Goal: Find specific page/section: Find specific page/section

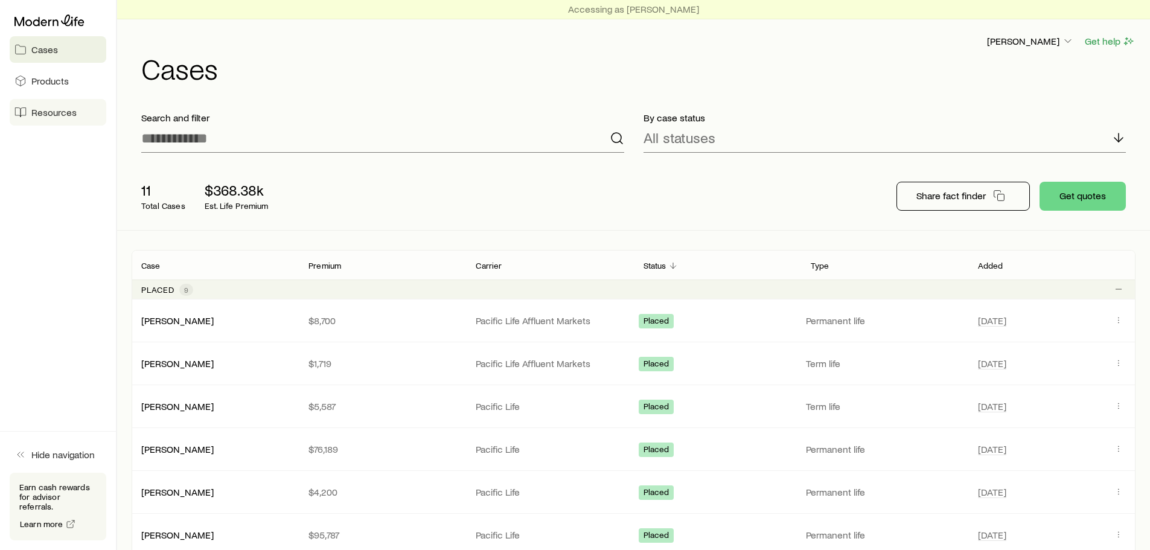
click at [53, 116] on span "Resources" at bounding box center [53, 112] width 45 height 12
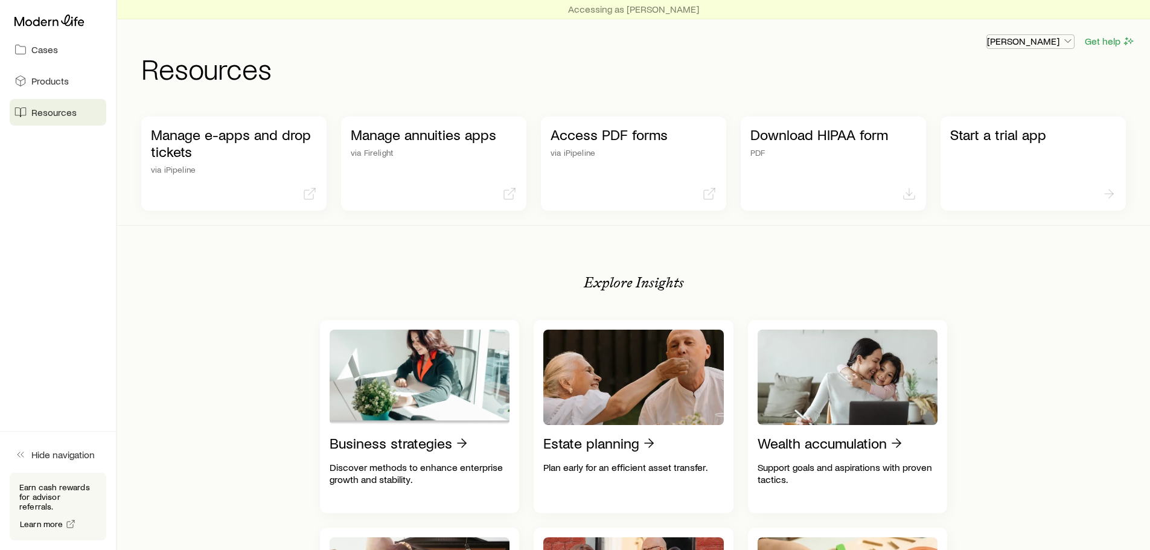
click at [1045, 42] on p "[PERSON_NAME]" at bounding box center [1030, 41] width 87 height 12
click at [520, 75] on h1 "Resources" at bounding box center [638, 68] width 994 height 29
click at [57, 86] on span "Products" at bounding box center [49, 81] width 37 height 12
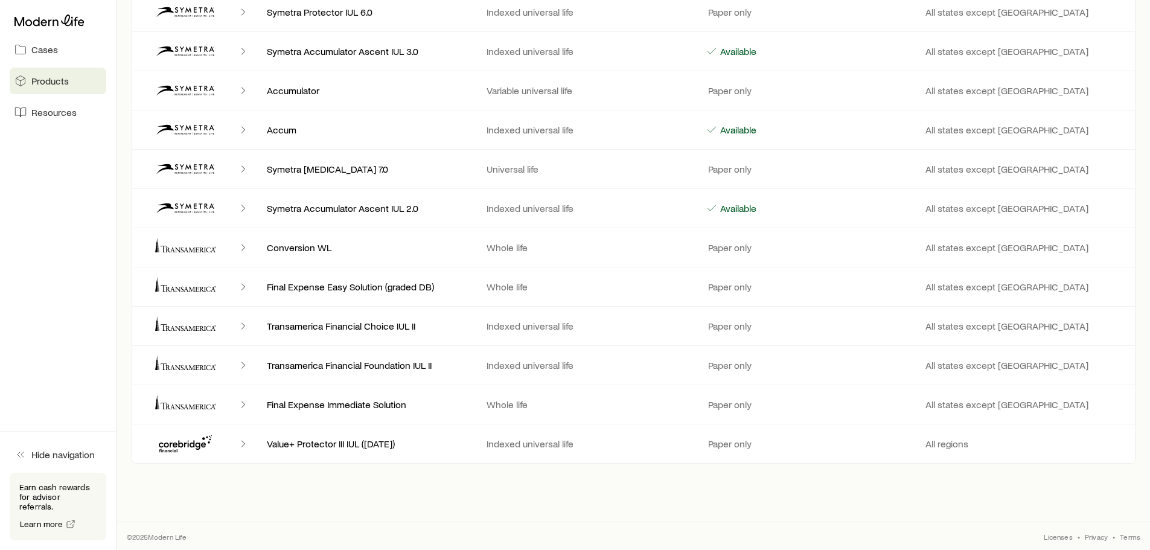
scroll to position [5626, 0]
click at [49, 112] on span "Resources" at bounding box center [53, 112] width 45 height 12
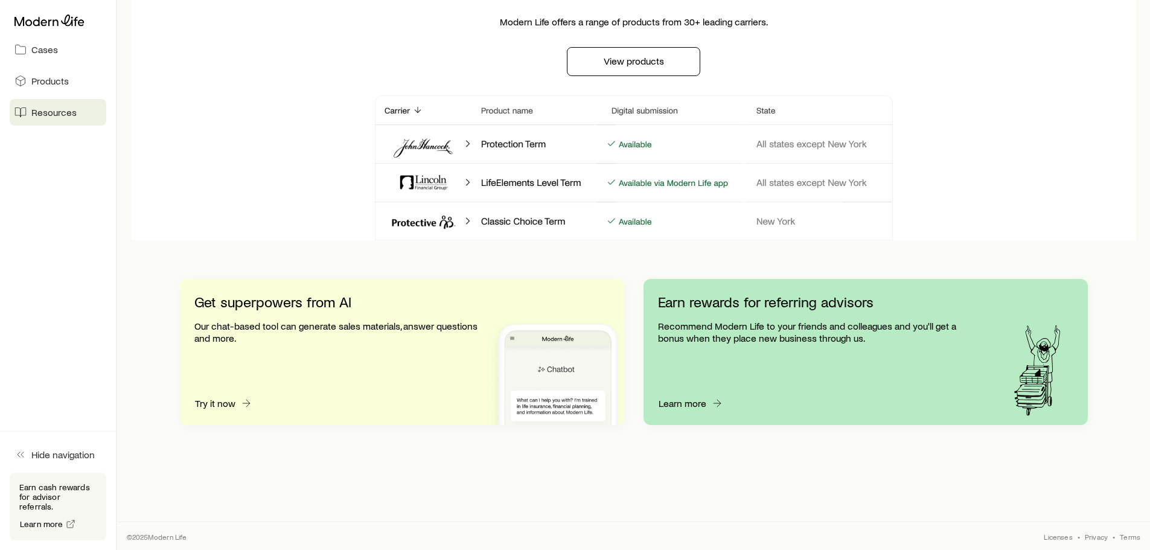
scroll to position [1088, 0]
click at [29, 25] on icon at bounding box center [49, 20] width 70 height 12
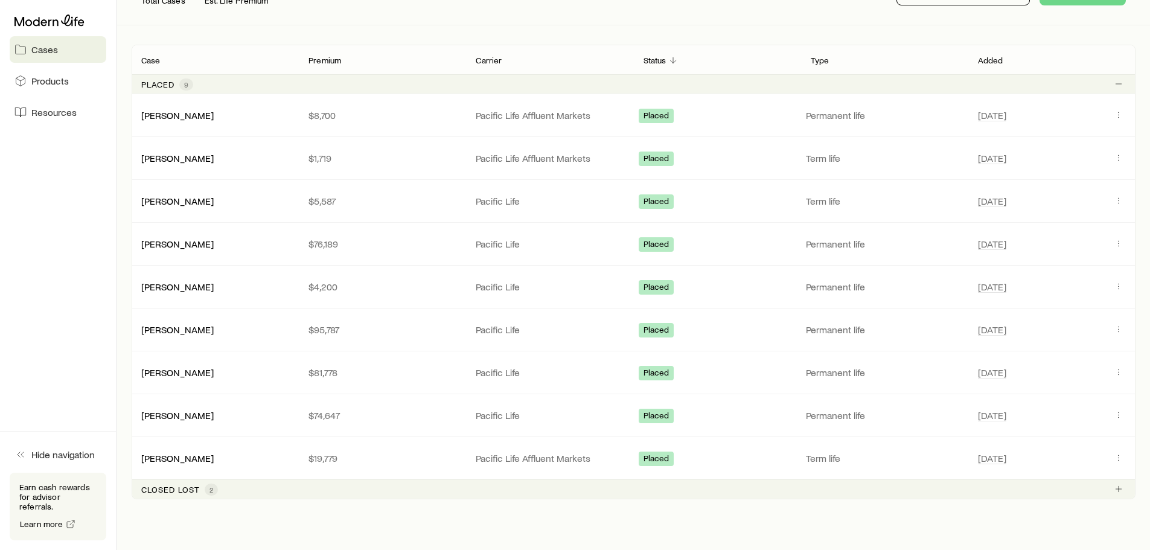
scroll to position [242, 0]
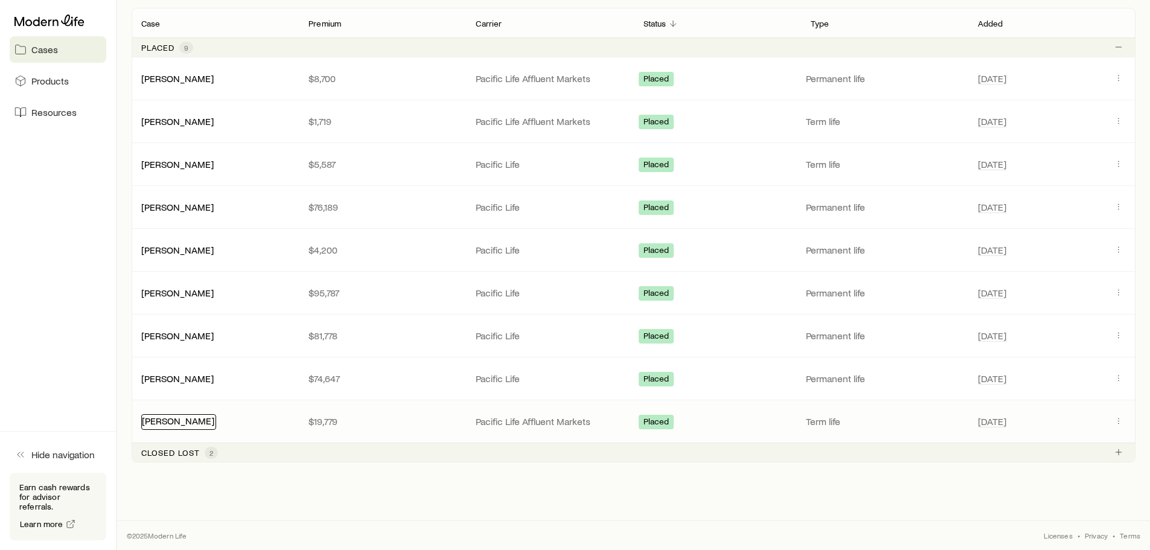
click at [158, 424] on link "[PERSON_NAME]" at bounding box center [178, 420] width 72 height 11
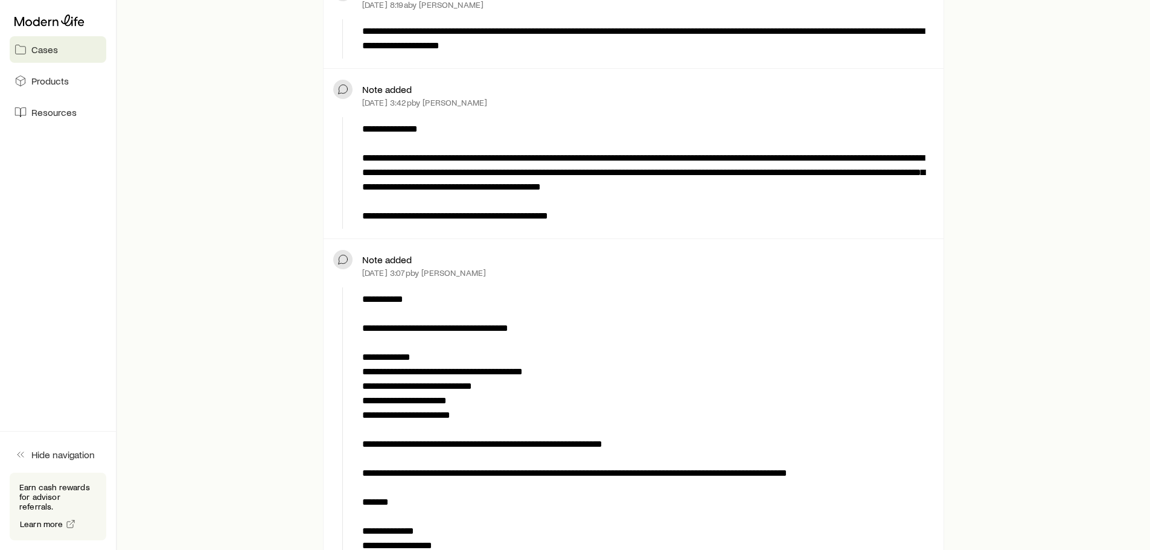
scroll to position [3441, 0]
